Goal: Find contact information: Find contact information

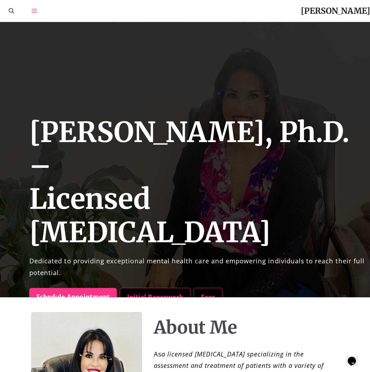
click at [34, 10] on icon "Open Off-Canvas Panel" at bounding box center [34, 10] width 5 height 5
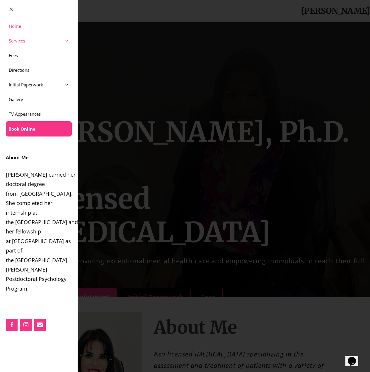
click at [26, 42] on link "Services" at bounding box center [39, 40] width 78 height 15
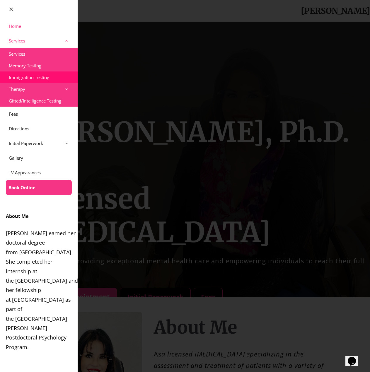
click at [49, 79] on link "Immigration Testing" at bounding box center [39, 78] width 78 height 12
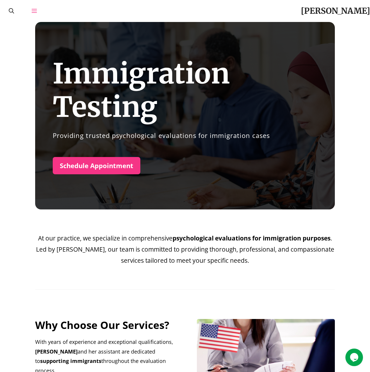
click at [44, 14] on link "Open Off-Canvas Panel" at bounding box center [34, 11] width 23 height 22
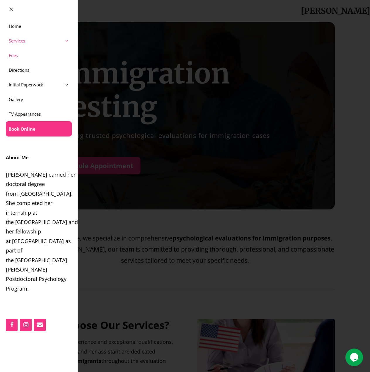
click at [38, 54] on link "Fees" at bounding box center [39, 55] width 78 height 15
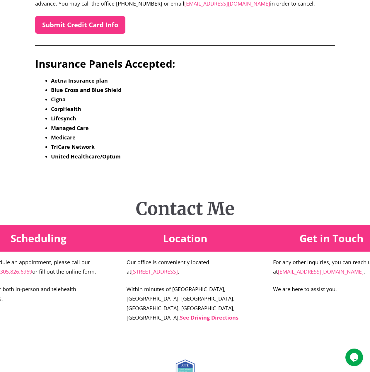
scroll to position [335, 0]
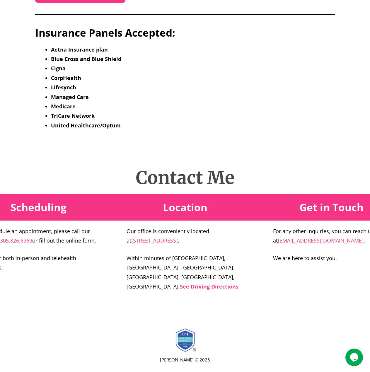
click at [331, 242] on p "For any other inquiries, you can reach us at [EMAIL_ADDRESS][DOMAIN_NAME] ." at bounding box center [331, 236] width 117 height 19
drag, startPoint x: 329, startPoint y: 240, endPoint x: 273, endPoint y: 241, distance: 56.0
click at [273, 241] on p "For any other inquiries, you can reach us at [EMAIL_ADDRESS][DOMAIN_NAME] ." at bounding box center [331, 236] width 117 height 19
copy link "[EMAIL_ADDRESS][DOMAIN_NAME]"
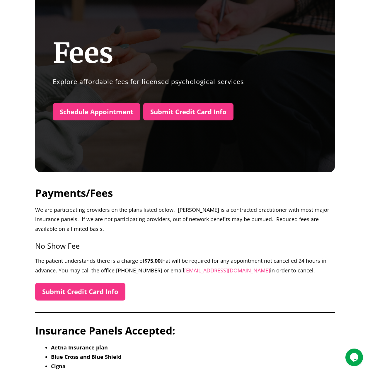
scroll to position [0, 0]
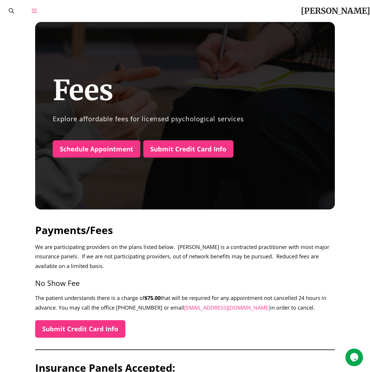
click at [33, 7] on link "Open Off-Canvas Panel" at bounding box center [34, 11] width 23 height 22
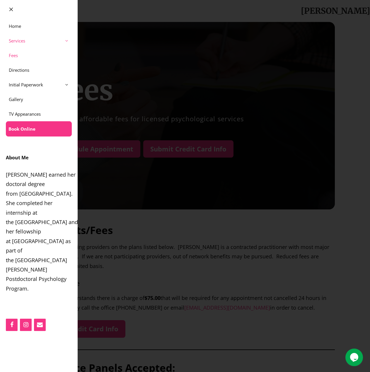
click at [69, 41] on span at bounding box center [70, 40] width 16 height 15
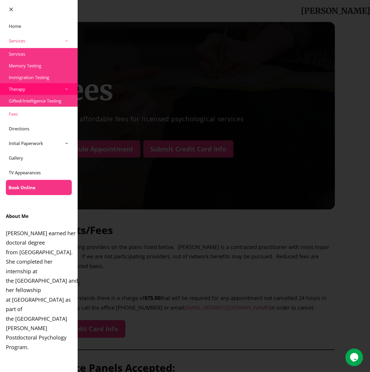
click at [62, 86] on span at bounding box center [70, 89] width 16 height 12
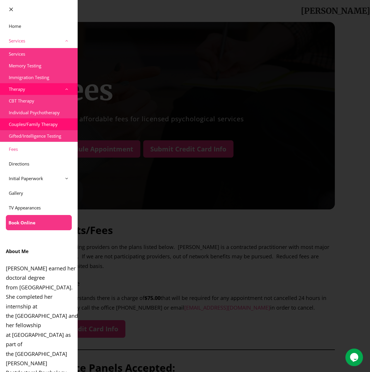
click at [52, 123] on link "Couples/Family Therapy" at bounding box center [39, 124] width 78 height 12
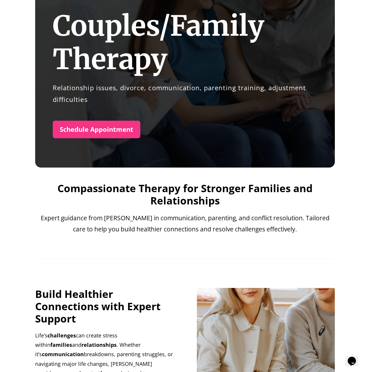
scroll to position [176, 0]
